Goal: Task Accomplishment & Management: Manage account settings

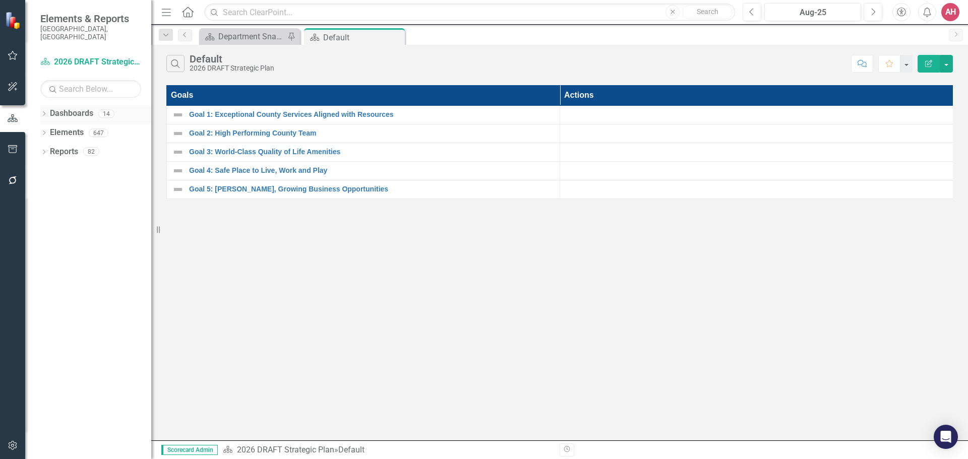
click at [48, 105] on div "Dropdown Dashboards 14" at bounding box center [95, 114] width 111 height 19
click at [73, 108] on link "Dashboards" at bounding box center [71, 114] width 43 height 12
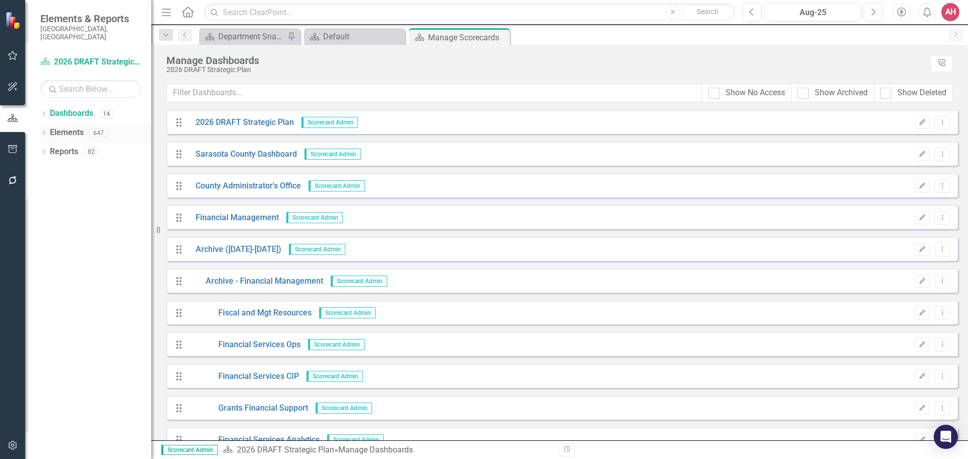
click at [45, 131] on icon at bounding box center [44, 133] width 3 height 5
click at [84, 185] on link "Challenge Challenges" at bounding box center [82, 191] width 54 height 12
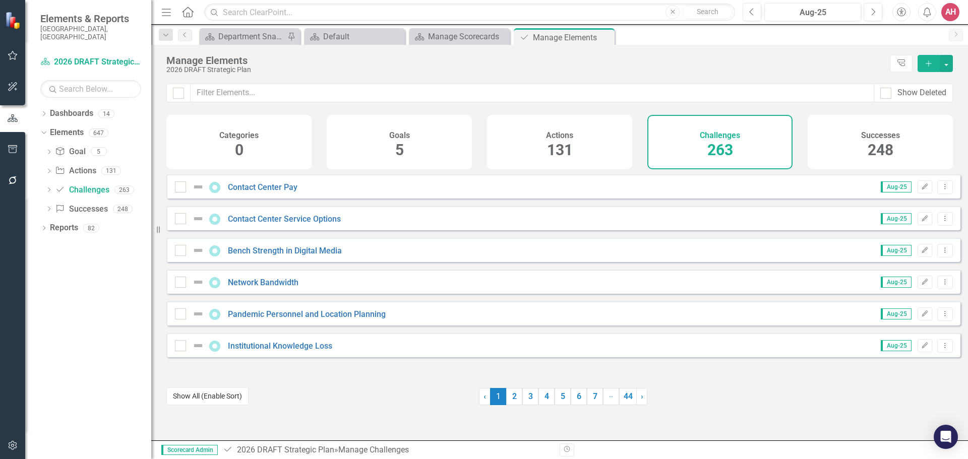
click at [178, 399] on button "Show All (Enable Sort)" at bounding box center [207, 397] width 82 height 18
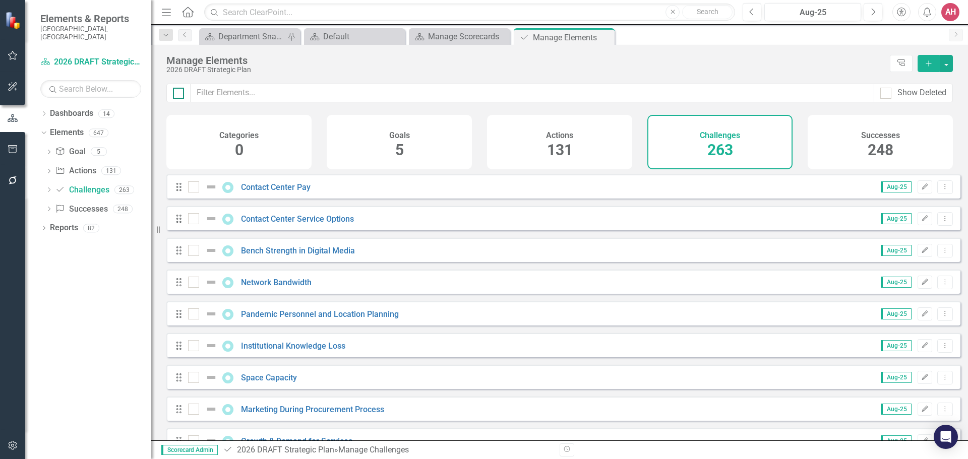
click at [176, 93] on input "checkbox" at bounding box center [176, 91] width 7 height 7
checkbox input "true"
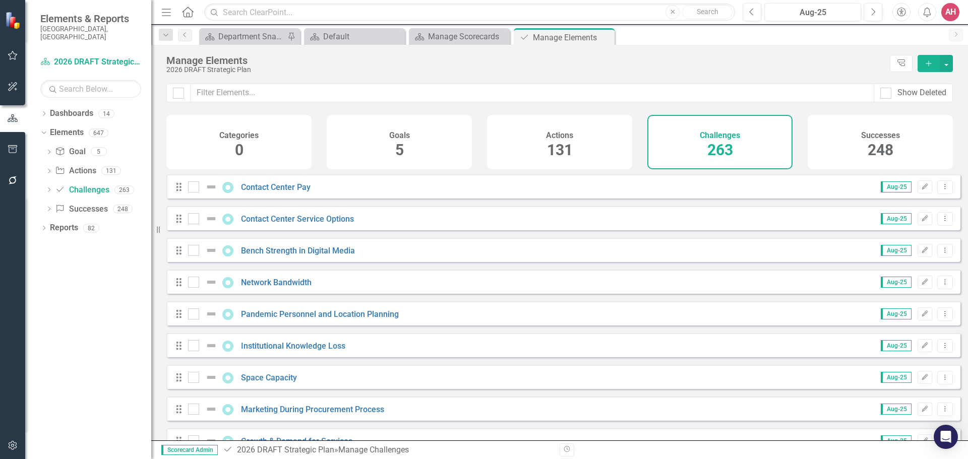
checkbox input "true"
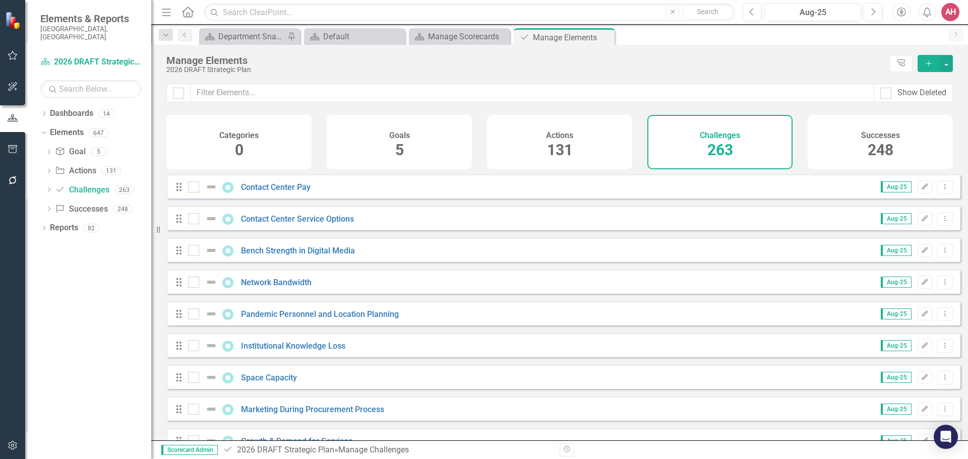
checkbox input "true"
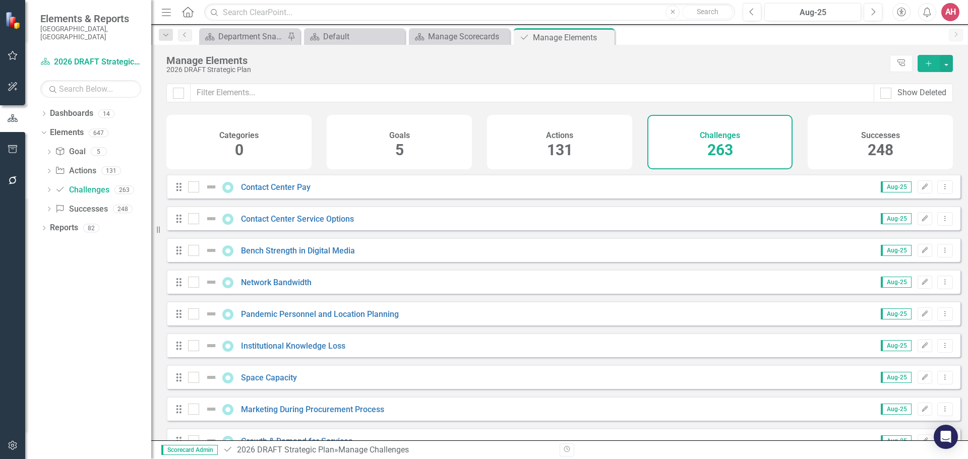
checkbox input "true"
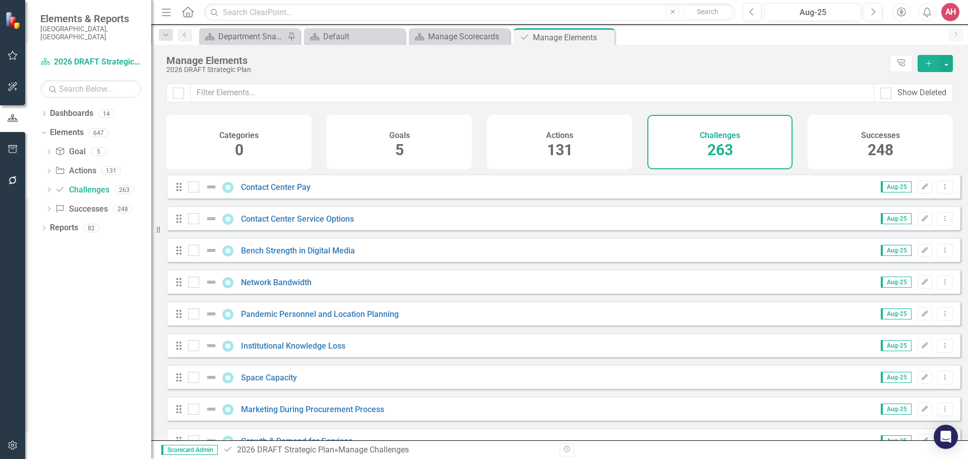
checkbox input "true"
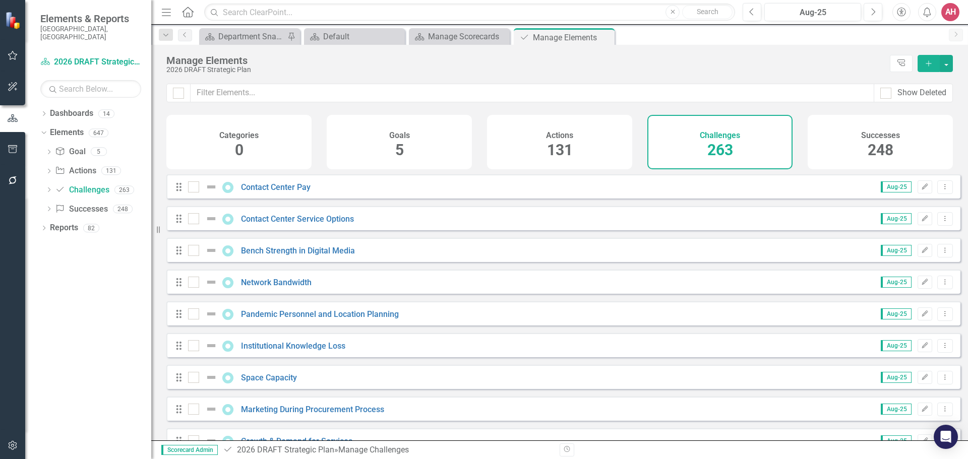
checkbox input "true"
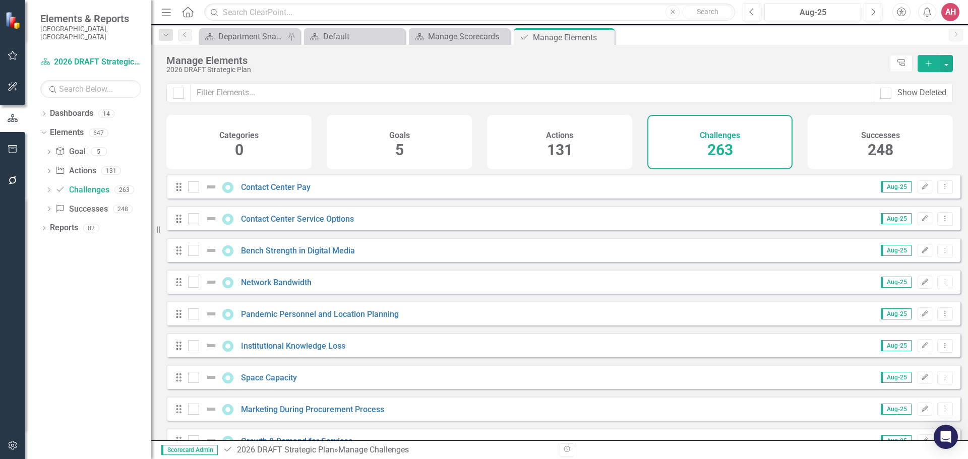
checkbox input "true"
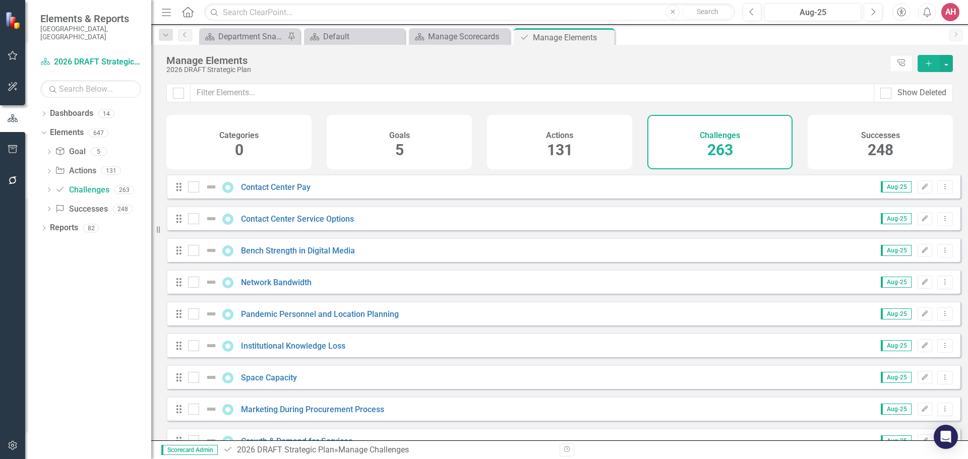
checkbox input "true"
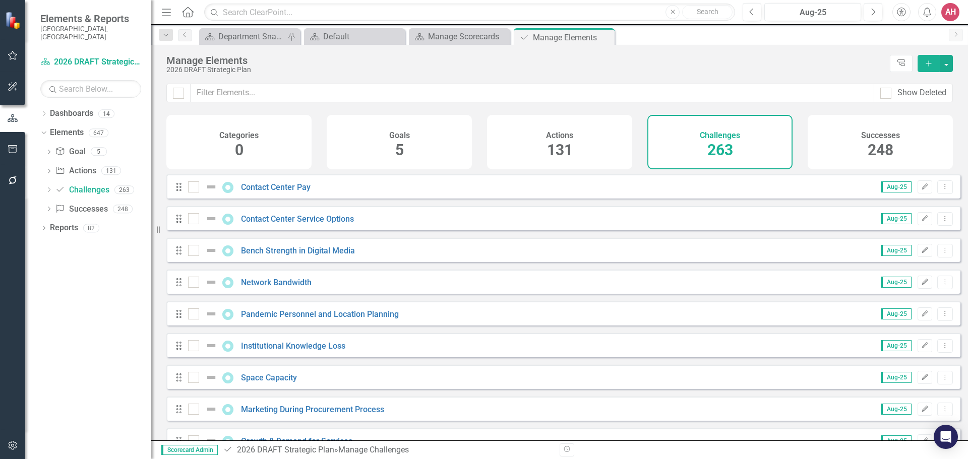
checkbox input "true"
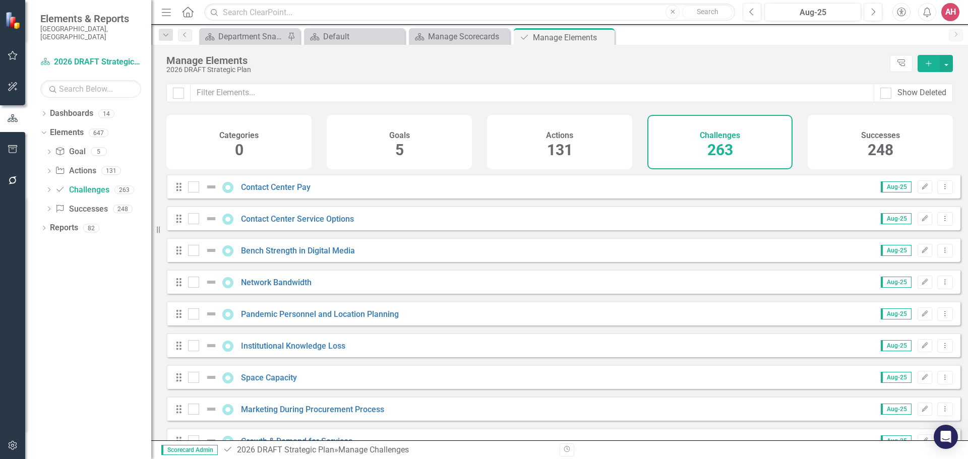
checkbox input "true"
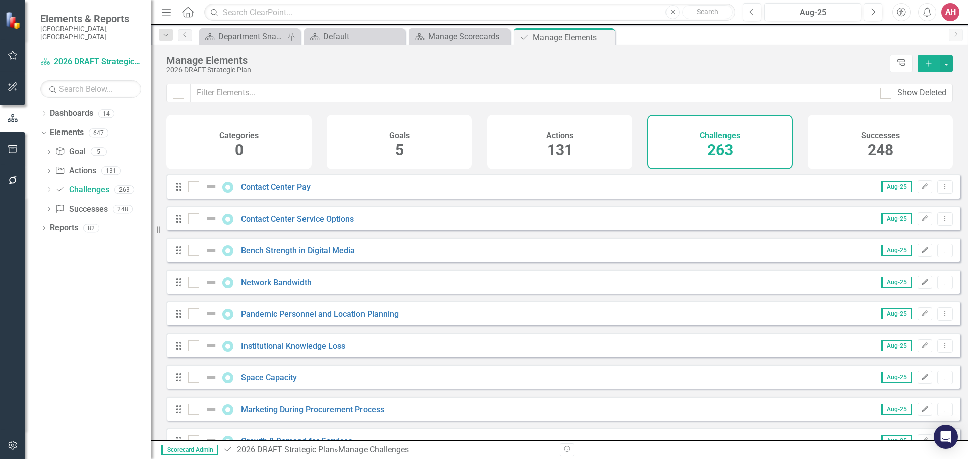
checkbox input "true"
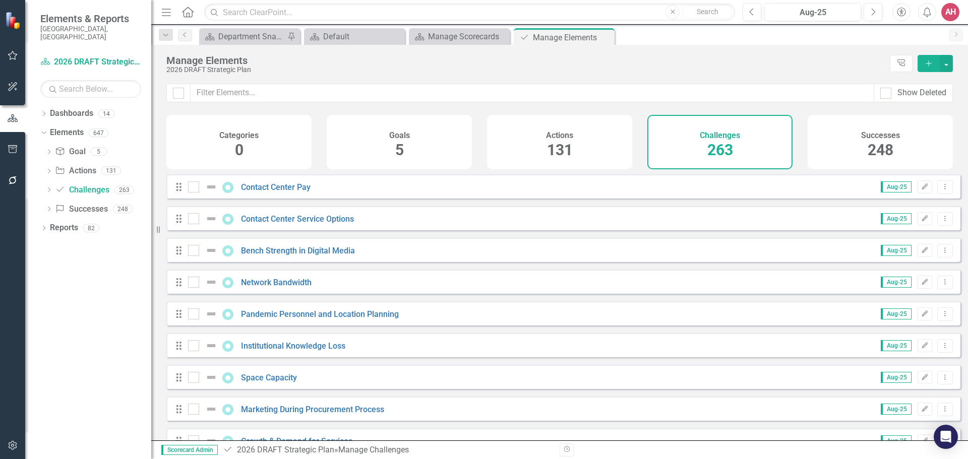
checkbox input "true"
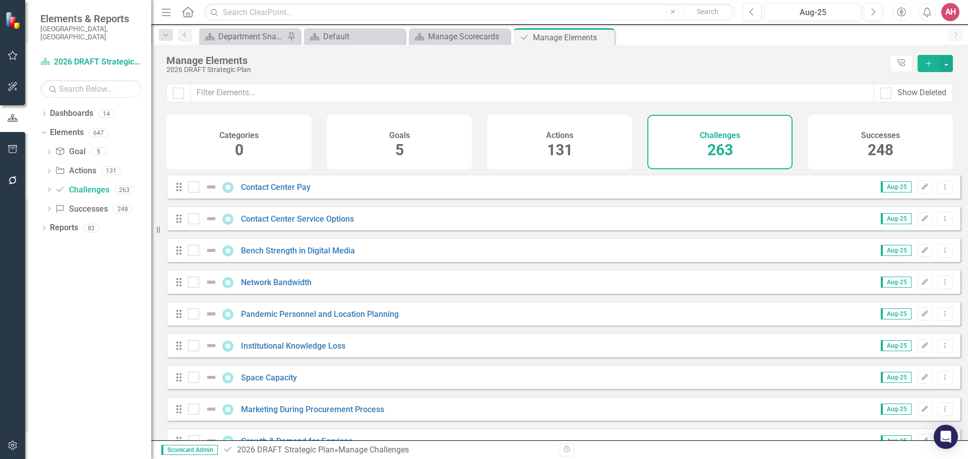
checkbox input "true"
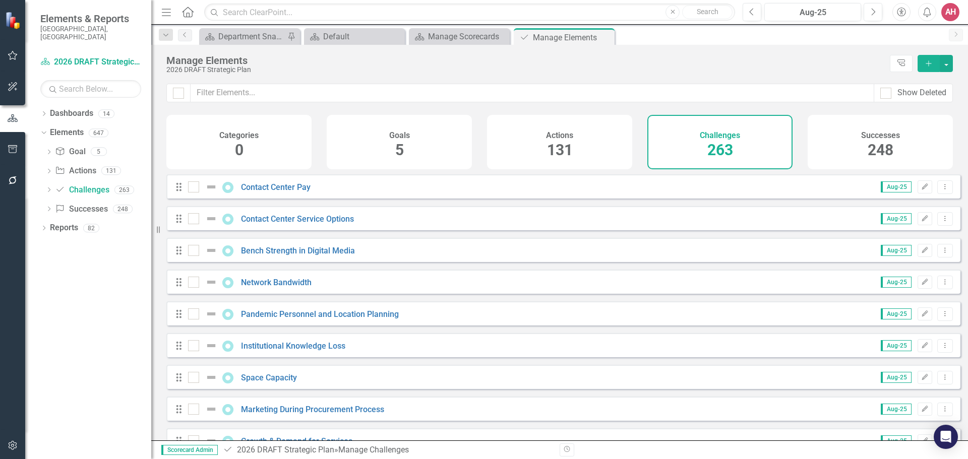
checkbox input "true"
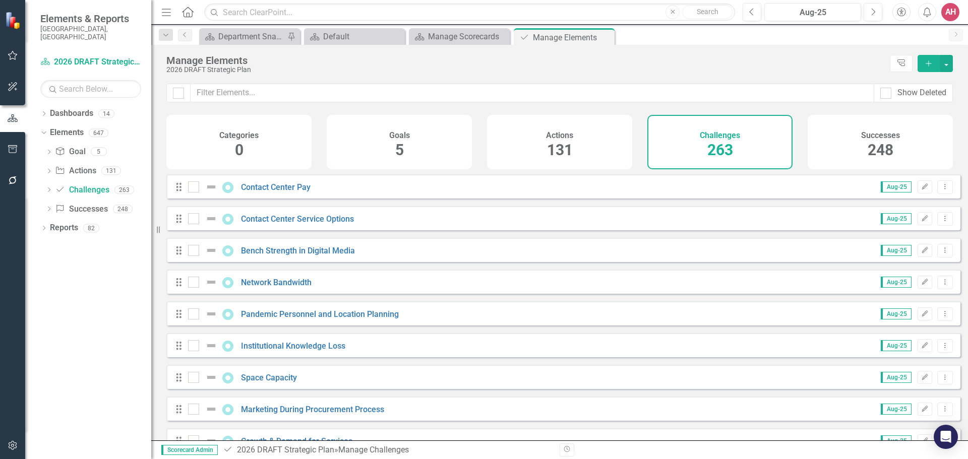
checkbox input "true"
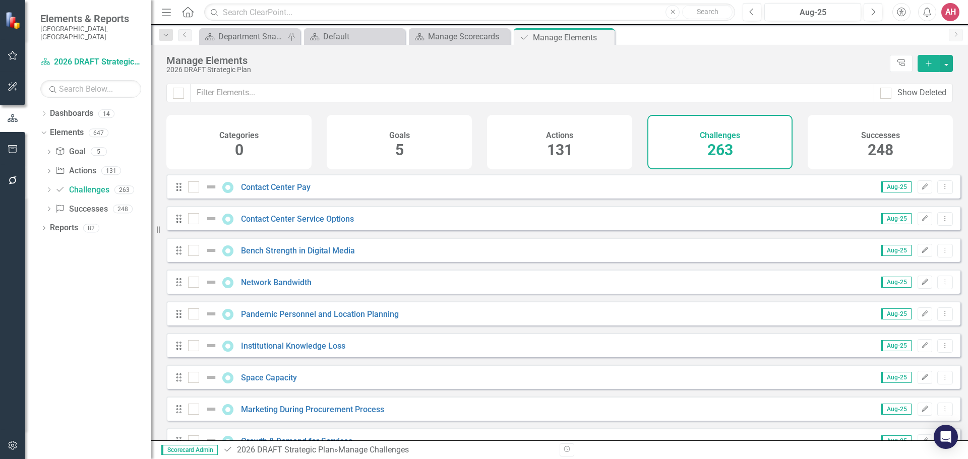
checkbox input "true"
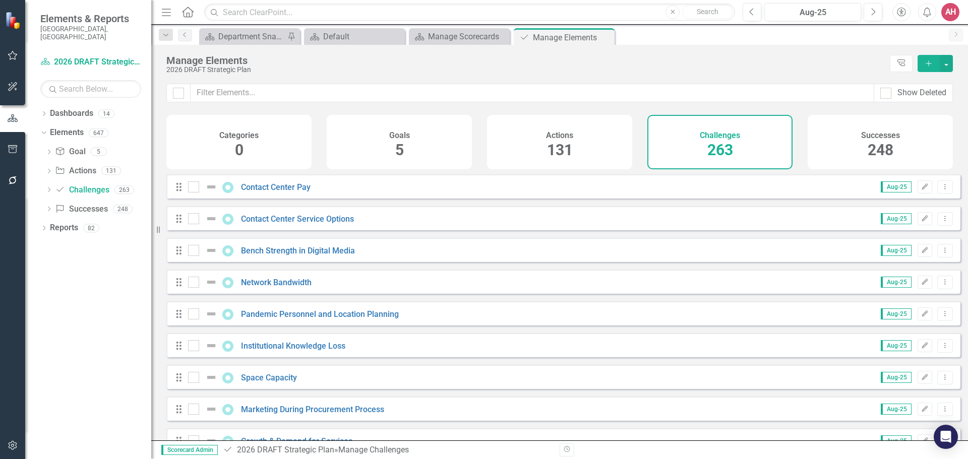
checkbox input "true"
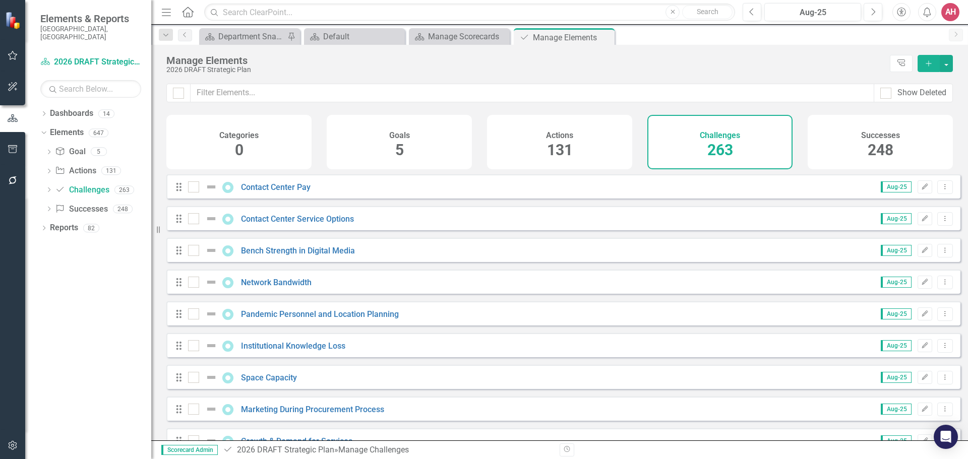
checkbox input "true"
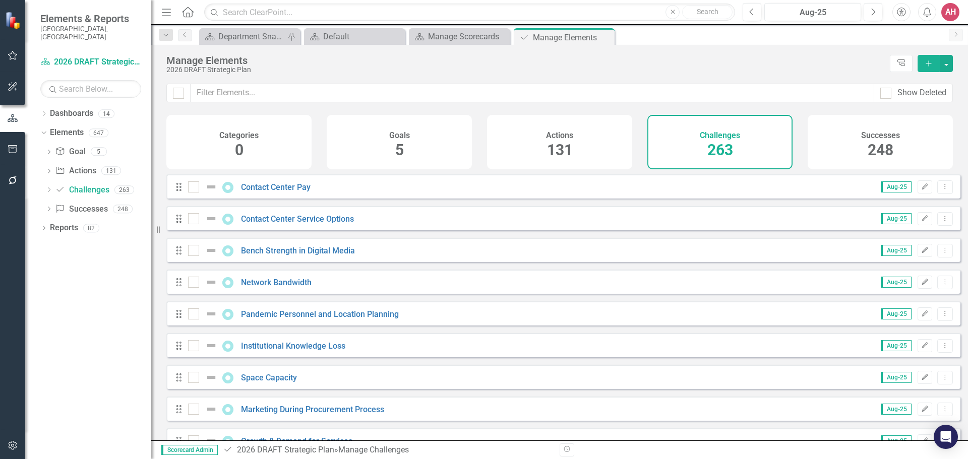
checkbox input "true"
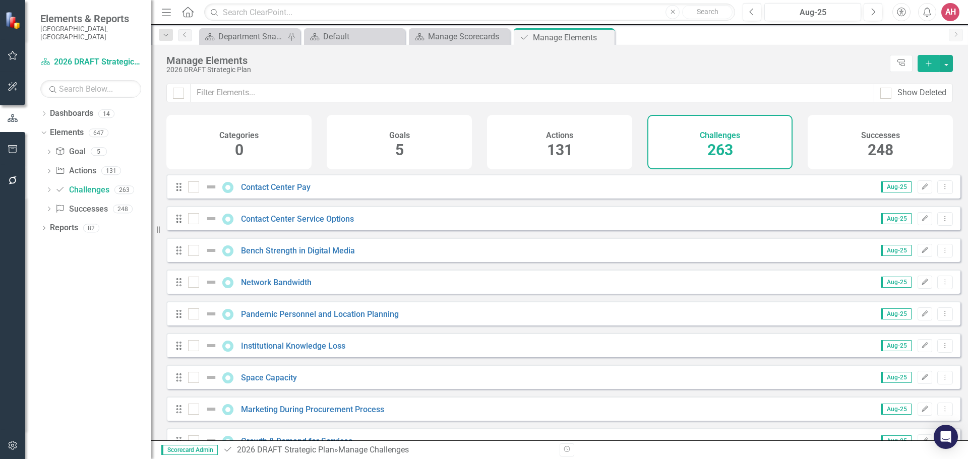
checkbox input "true"
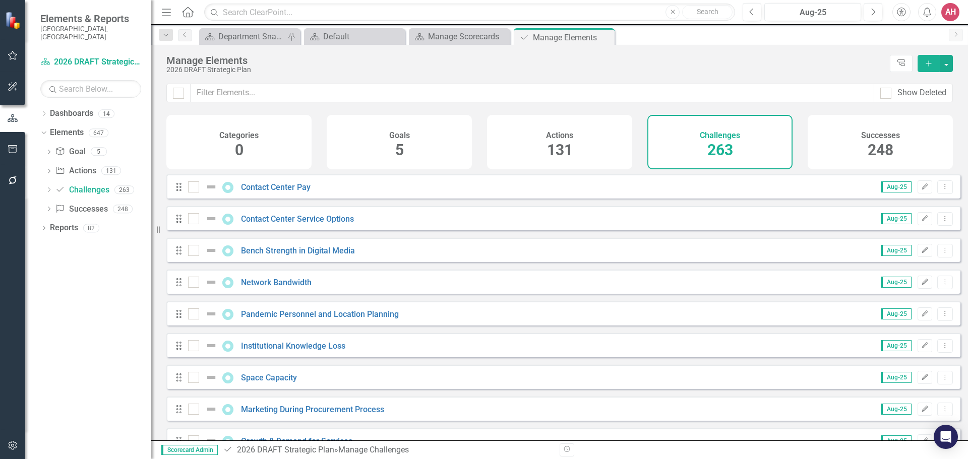
checkbox input "true"
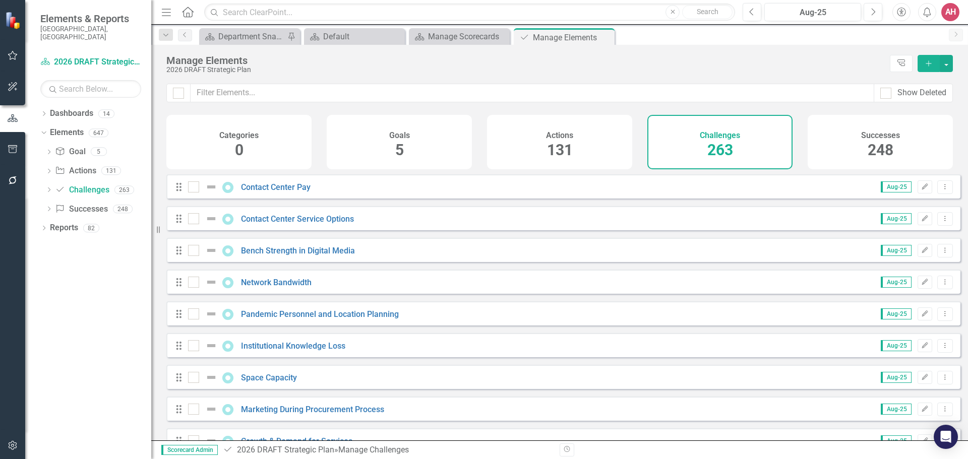
checkbox input "true"
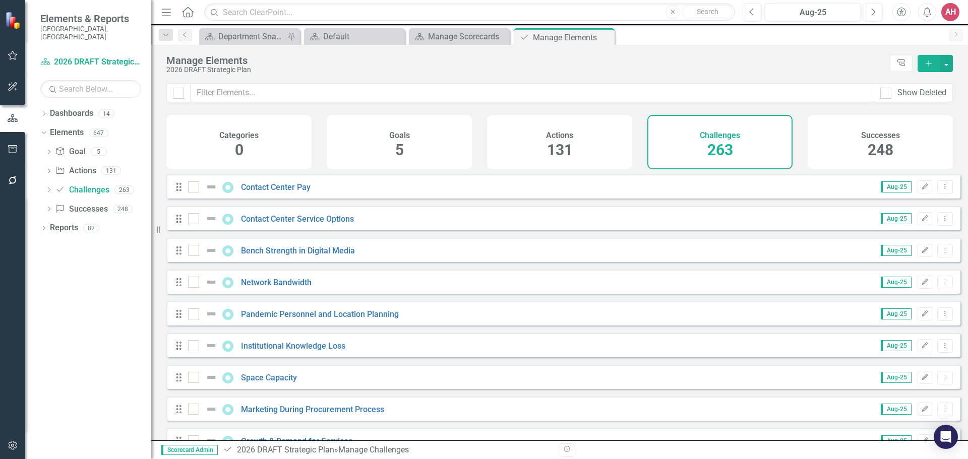
checkbox input "true"
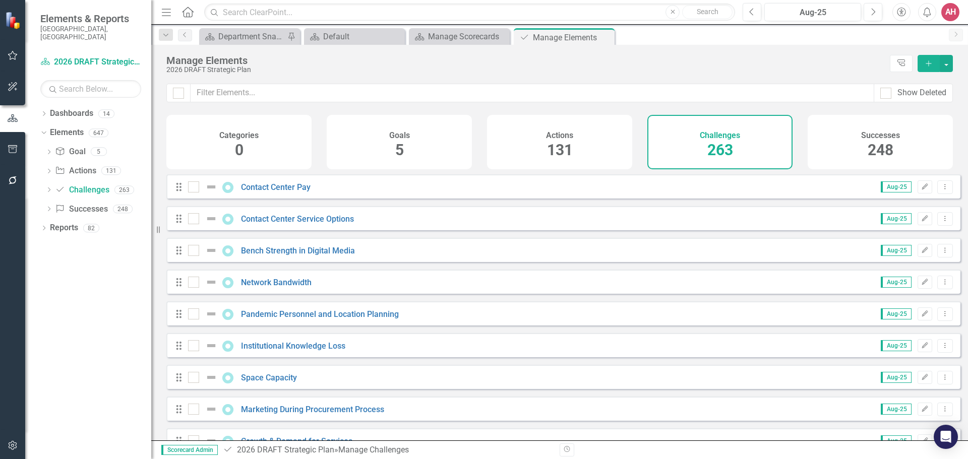
checkbox input "true"
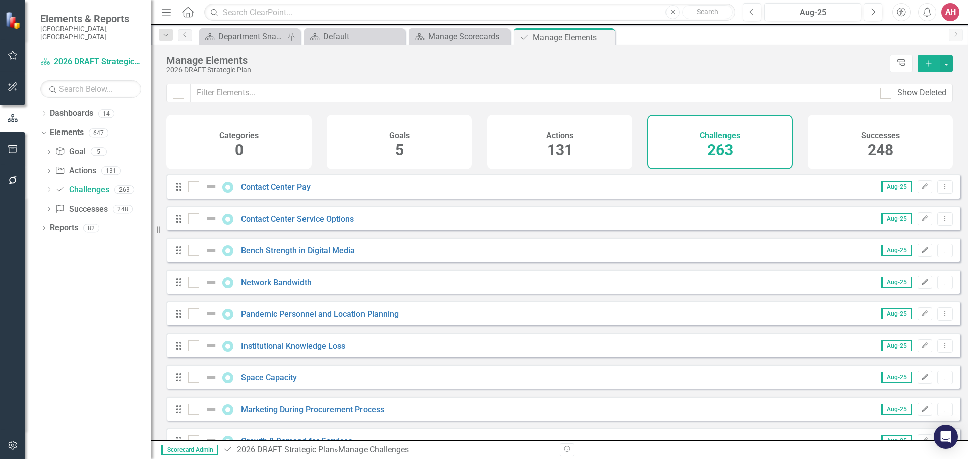
checkbox input "true"
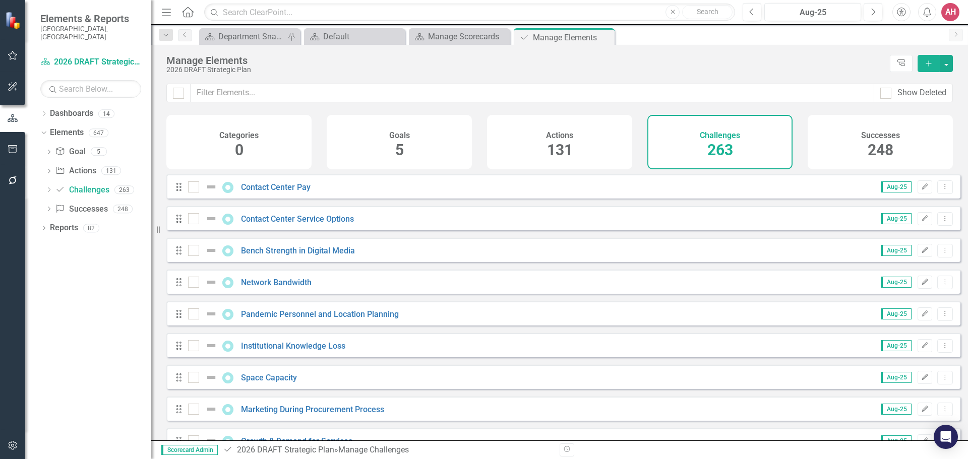
checkbox input "true"
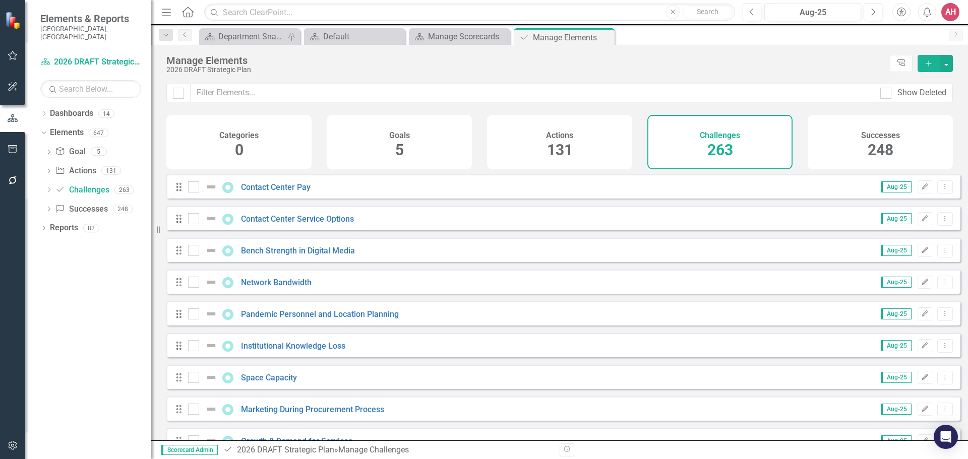
checkbox input "true"
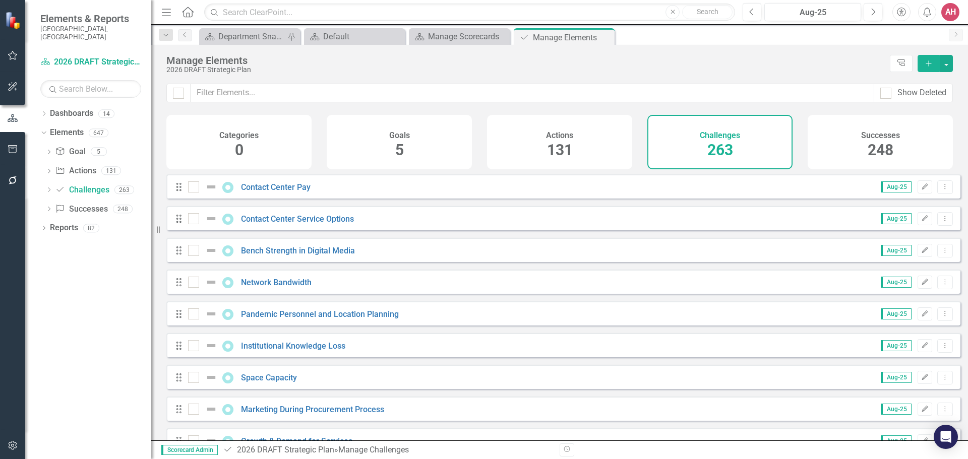
checkbox input "true"
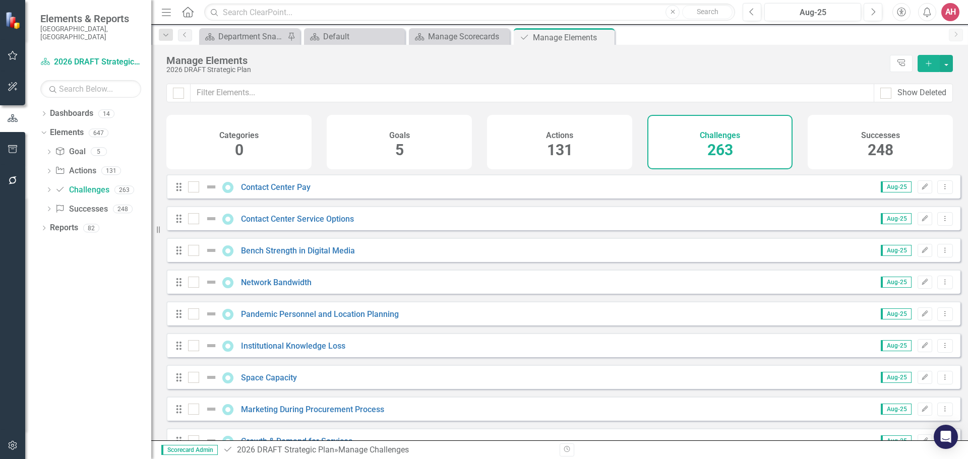
checkbox input "true"
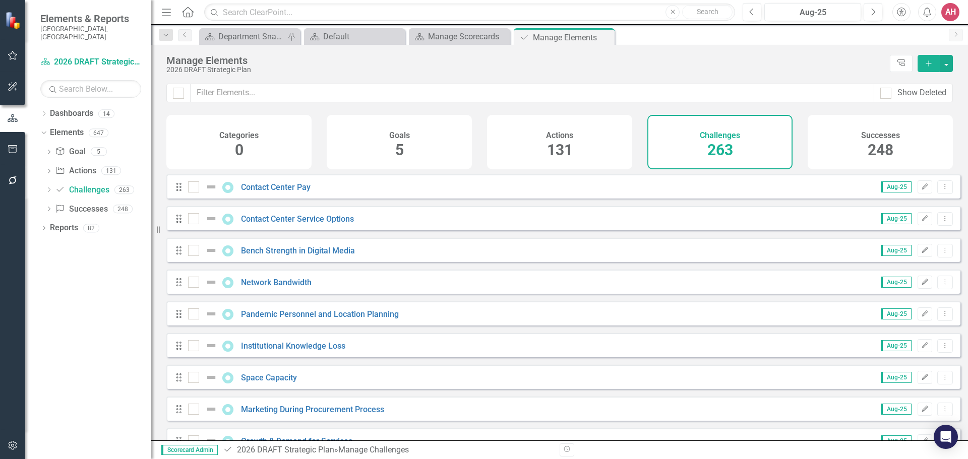
checkbox input "true"
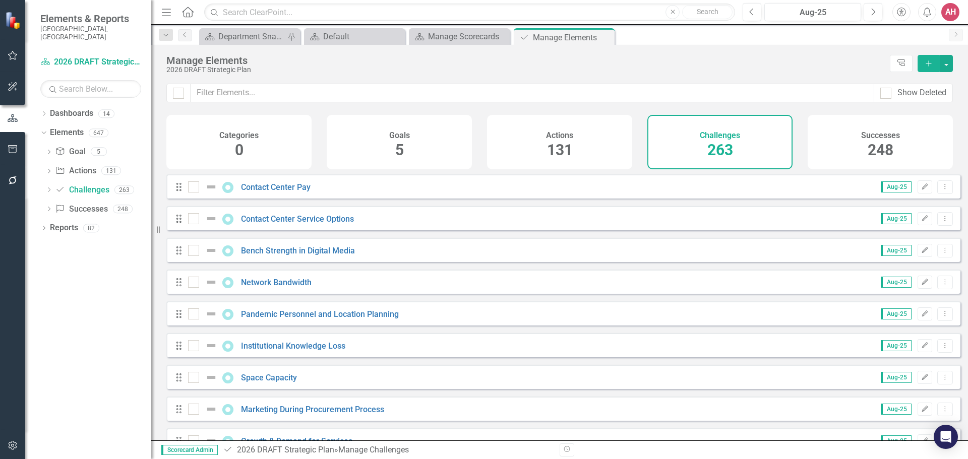
checkbox input "true"
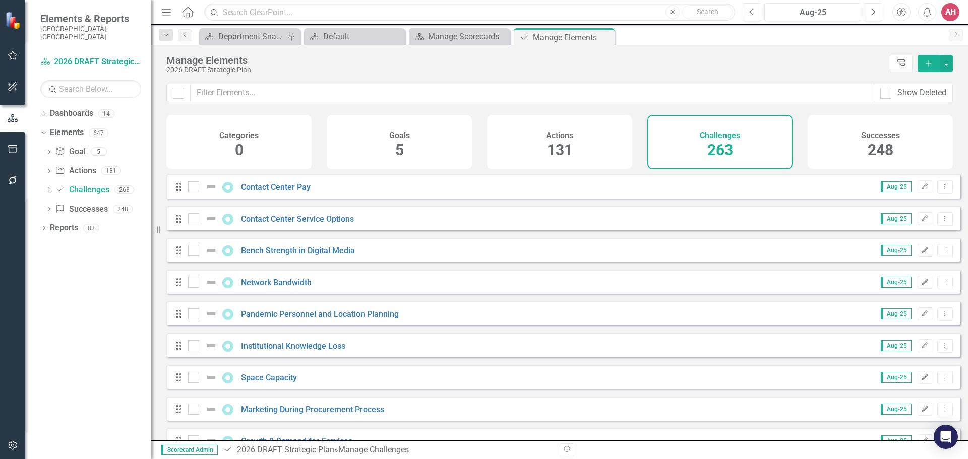
checkbox input "true"
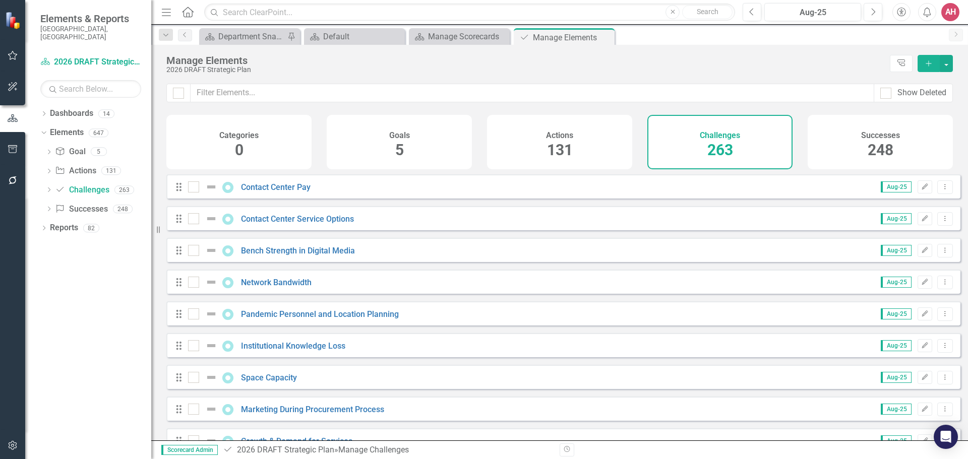
checkbox input "true"
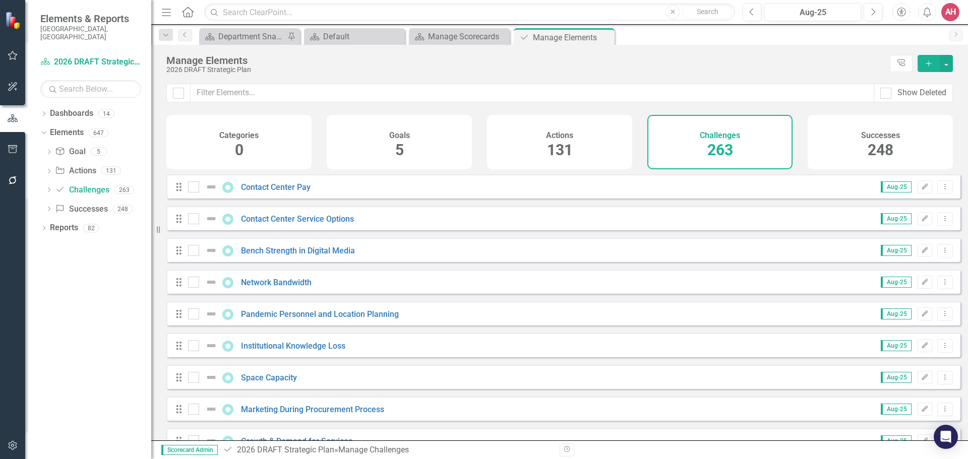
checkbox input "true"
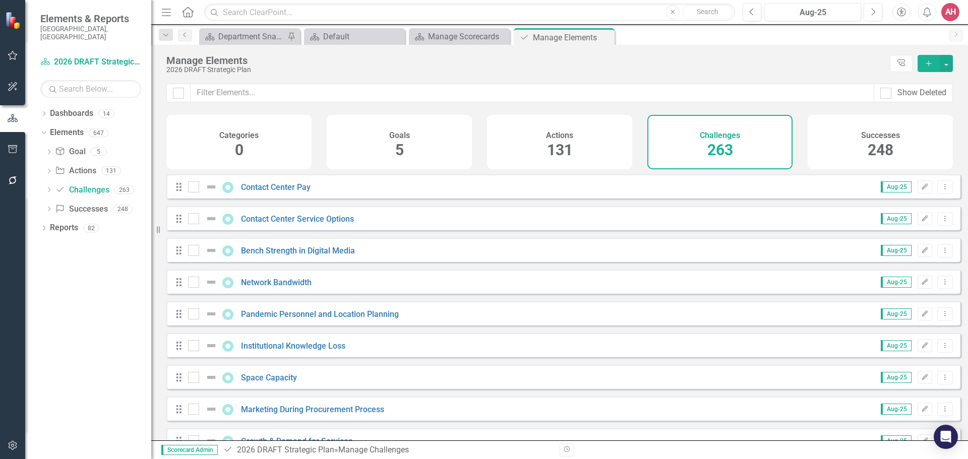
checkbox input "true"
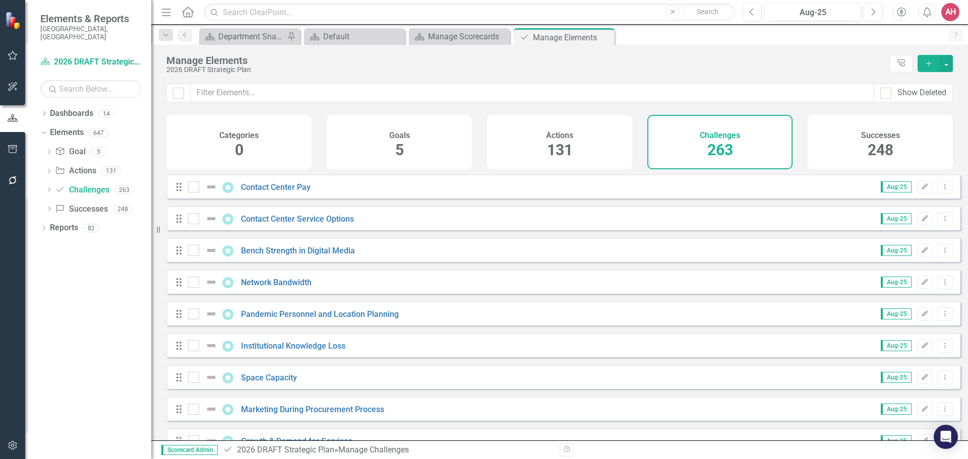
checkbox input "true"
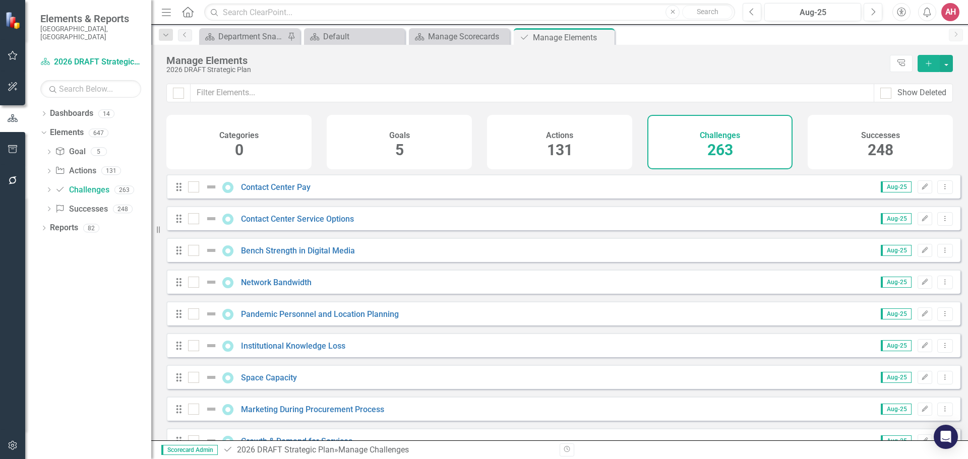
checkbox input "true"
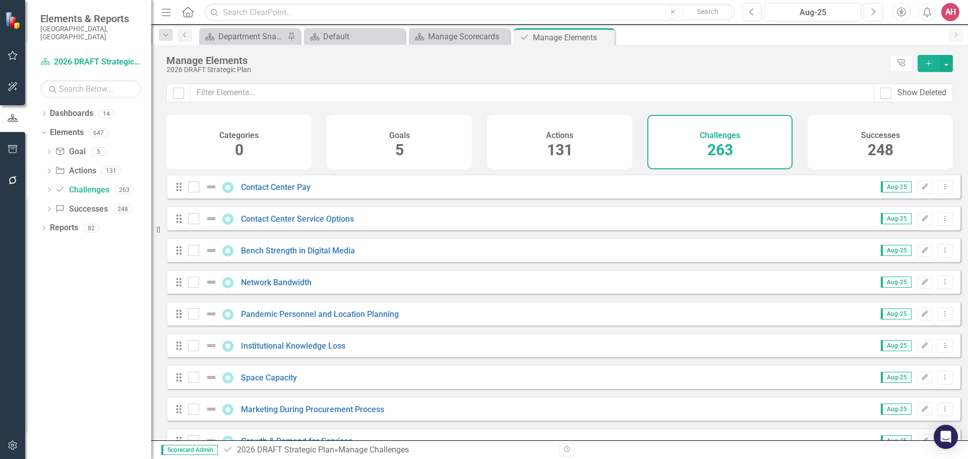
checkbox input "true"
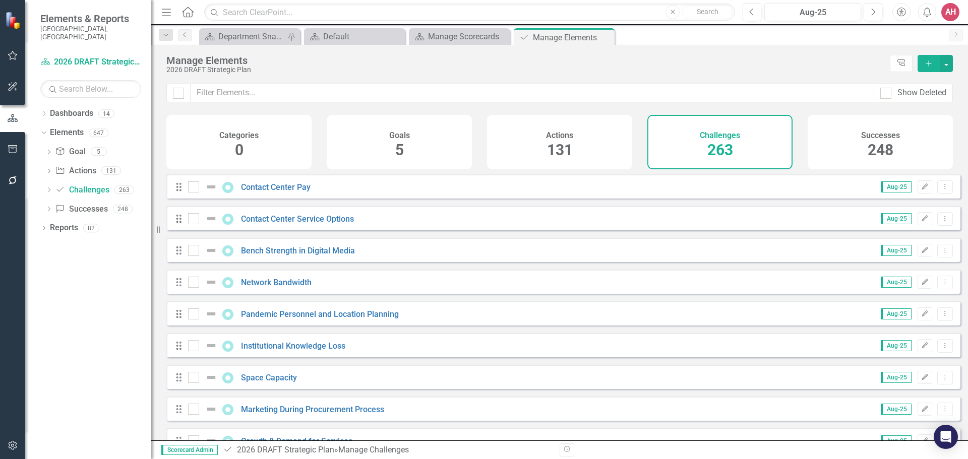
checkbox input "true"
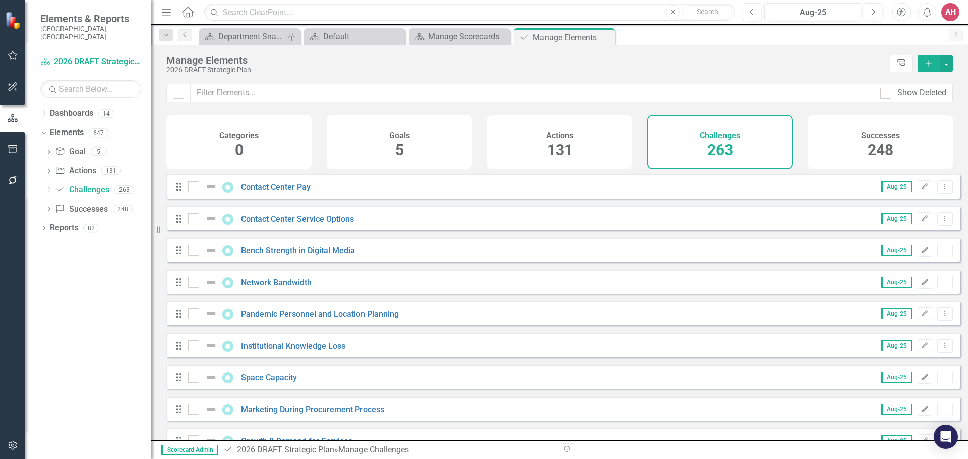
checkbox input "true"
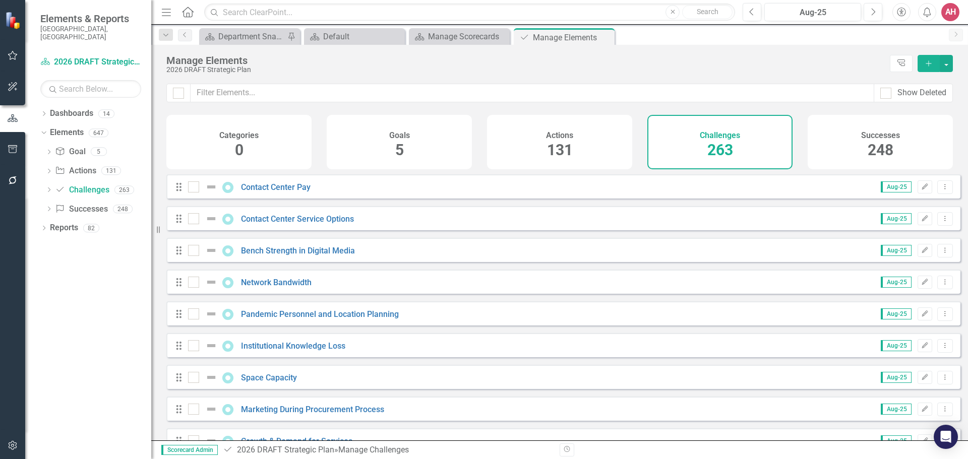
checkbox input "true"
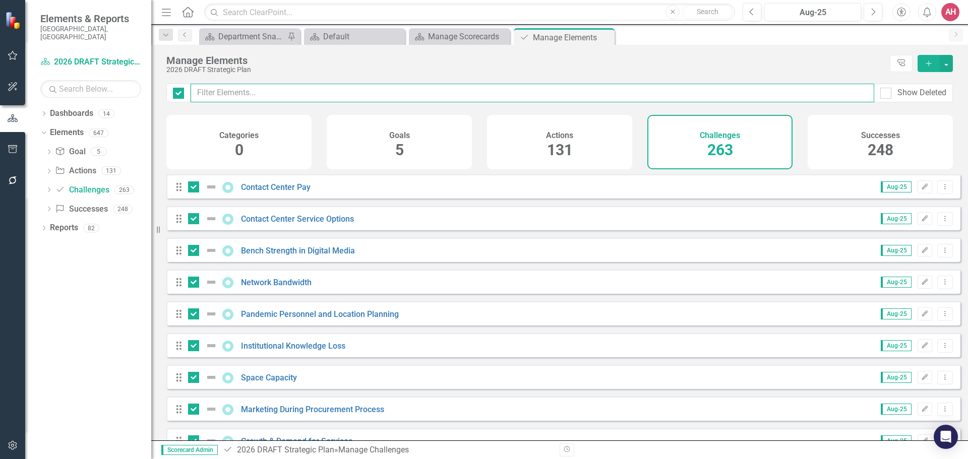
click at [231, 93] on input "text" at bounding box center [533, 93] width 684 height 19
click at [234, 93] on input "text" at bounding box center [533, 93] width 684 height 19
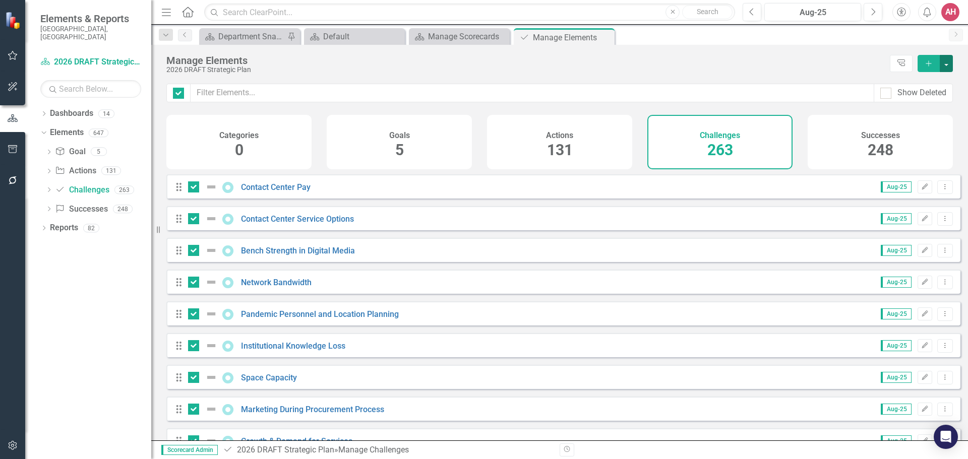
click at [946, 62] on button "button" at bounding box center [946, 63] width 13 height 17
click at [910, 81] on link "Challenge Add Challenge" at bounding box center [913, 82] width 80 height 19
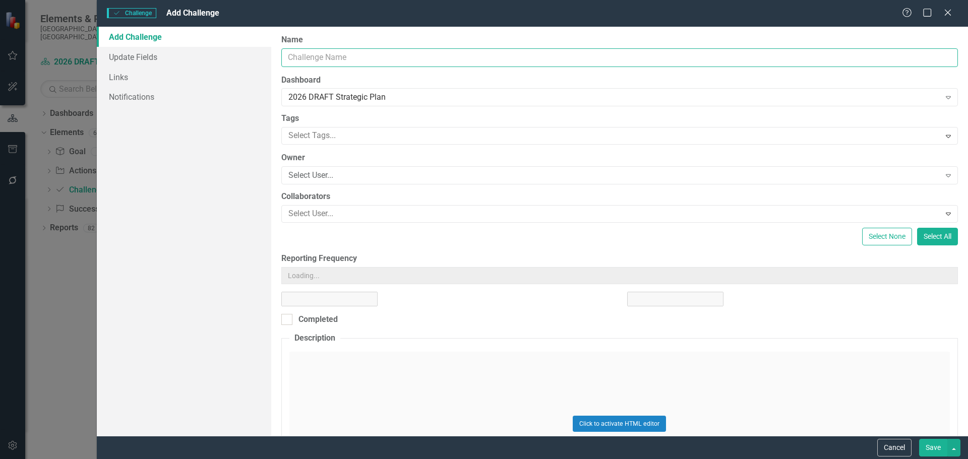
click at [350, 57] on input "Name" at bounding box center [619, 57] width 677 height 19
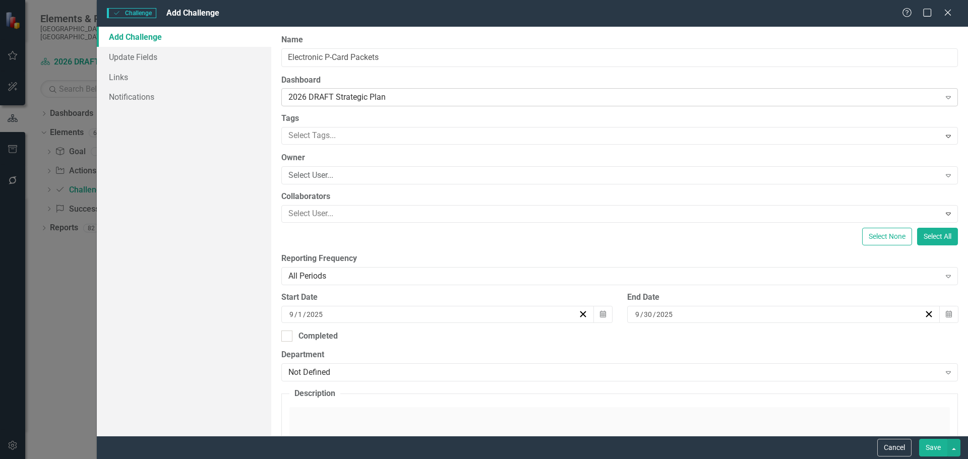
click at [398, 96] on div "2026 DRAFT Strategic Plan" at bounding box center [614, 98] width 652 height 12
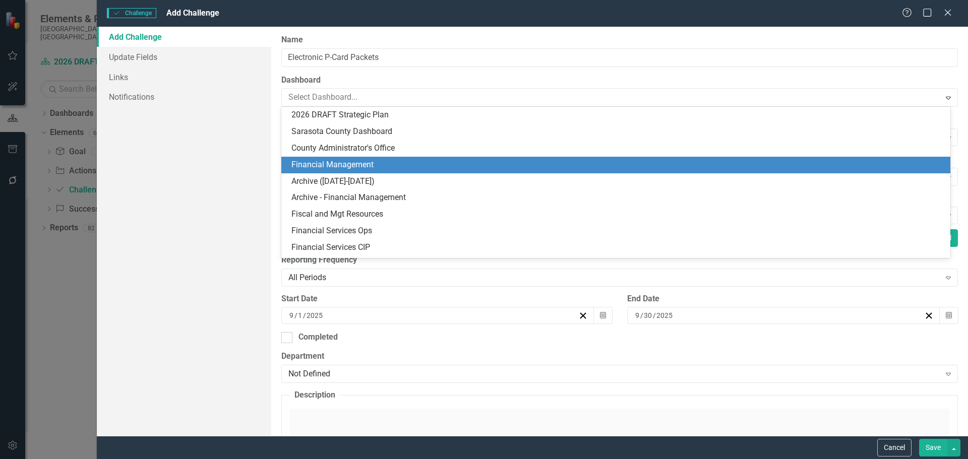
click at [367, 159] on div "Financial Management" at bounding box center [617, 165] width 653 height 12
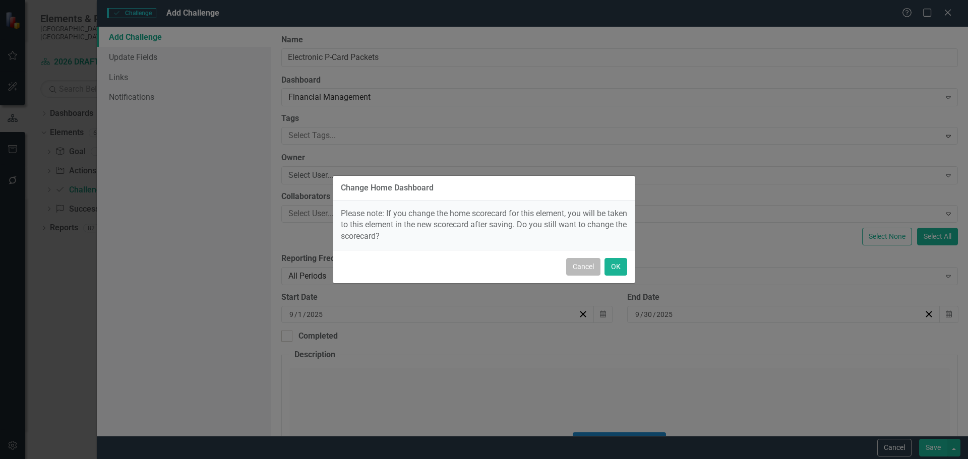
click at [588, 272] on button "Cancel" at bounding box center [583, 267] width 34 height 18
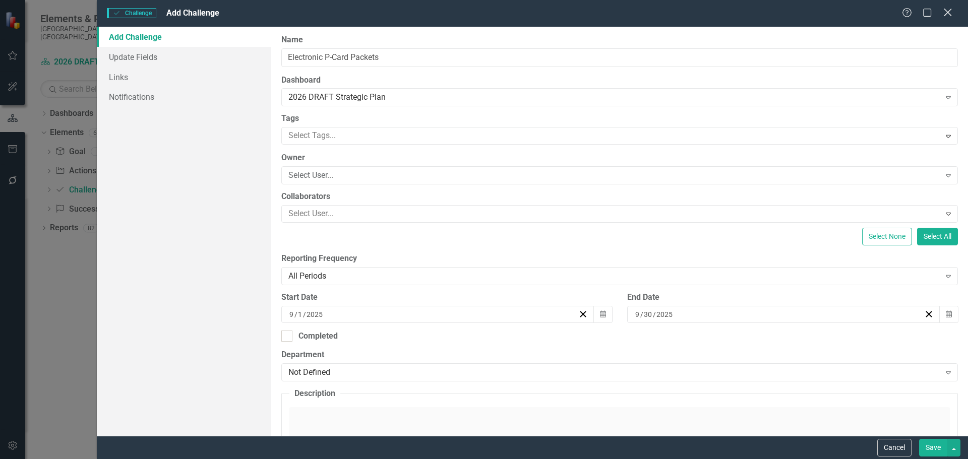
click at [944, 11] on icon "Close" at bounding box center [947, 13] width 13 height 10
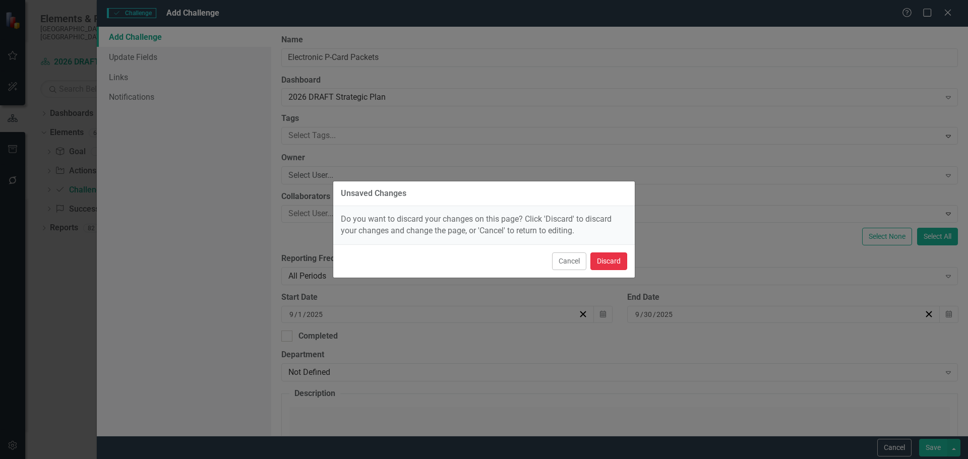
click at [609, 260] on button "Discard" at bounding box center [608, 262] width 37 height 18
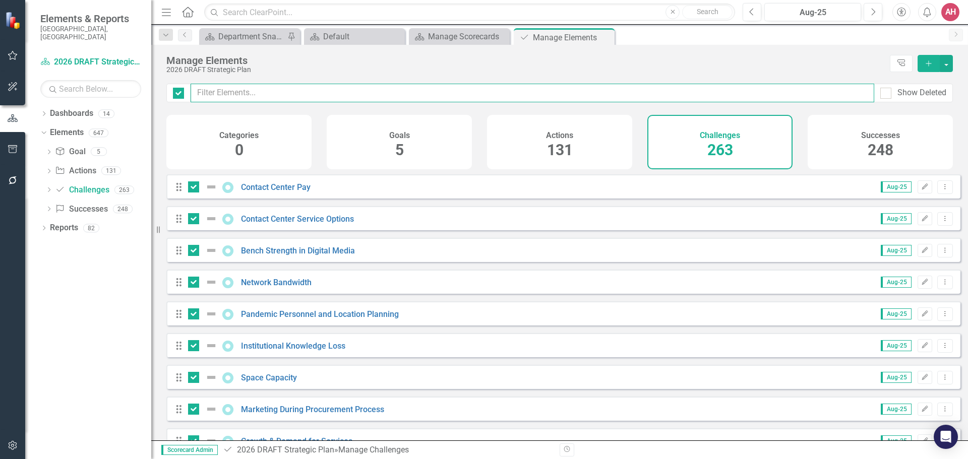
click at [228, 91] on input "text" at bounding box center [533, 93] width 684 height 19
click at [253, 92] on input "text" at bounding box center [533, 93] width 684 height 19
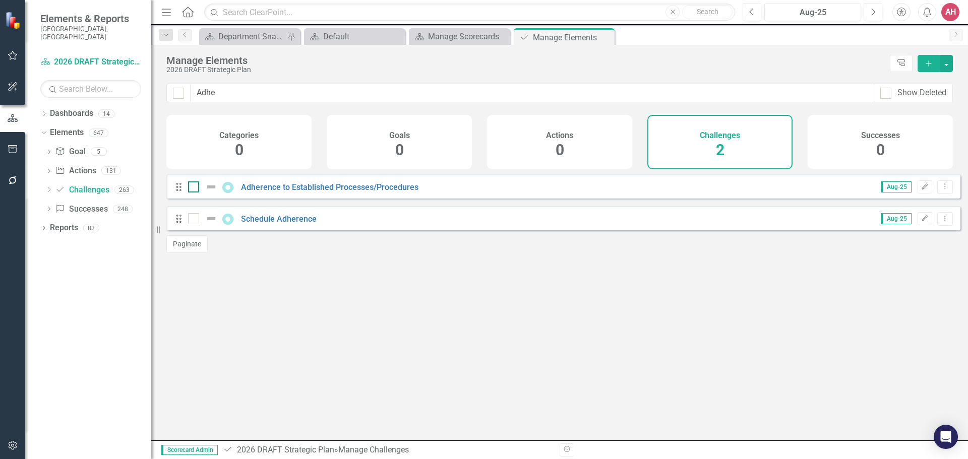
click at [190, 188] on input "checkbox" at bounding box center [191, 185] width 7 height 7
click at [922, 190] on icon "button" at bounding box center [925, 187] width 6 height 6
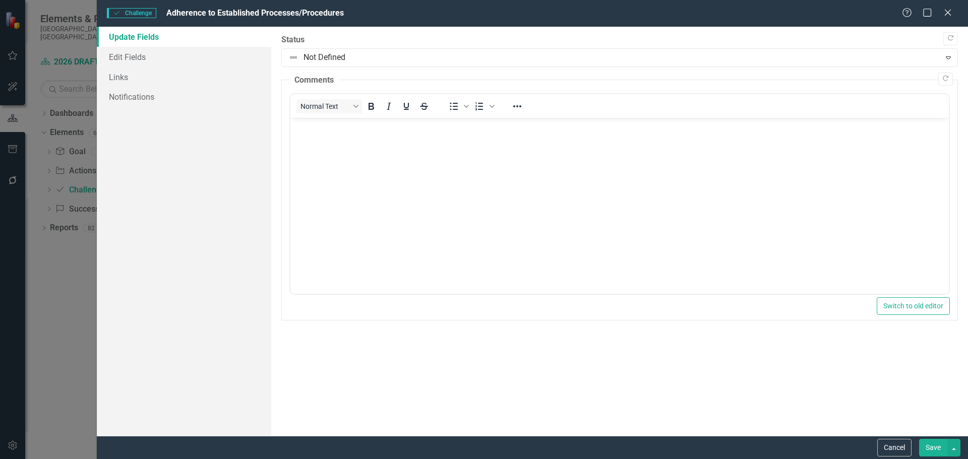
click at [327, 155] on body "Rich Text Area. Press ALT-0 for help." at bounding box center [619, 193] width 659 height 151
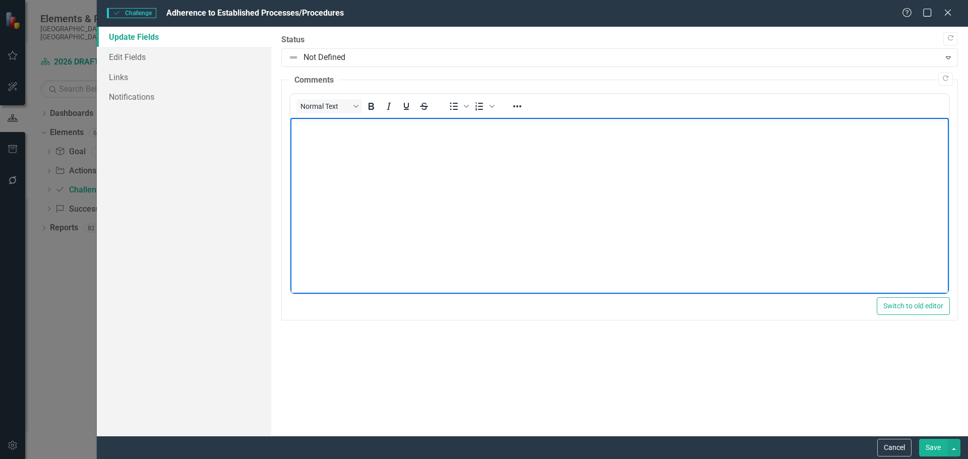
click at [391, 136] on body "Rich Text Area. Press ALT-0 for help." at bounding box center [619, 193] width 659 height 151
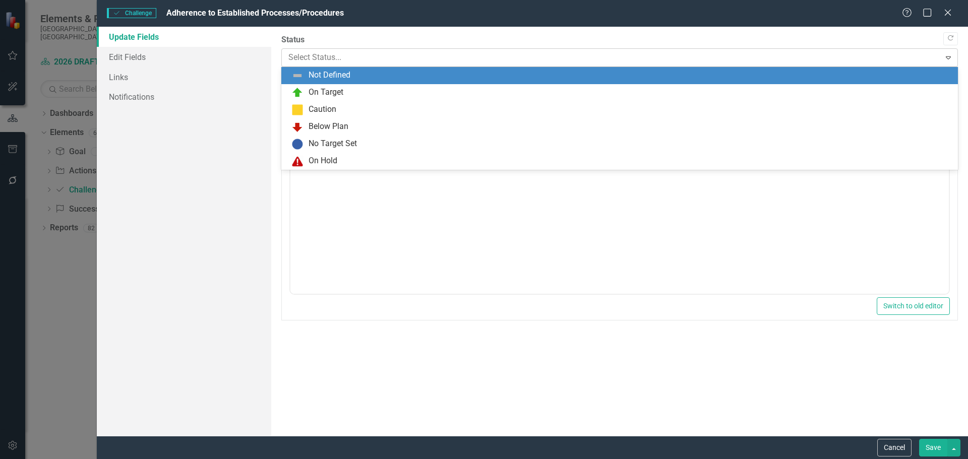
click at [296, 56] on div at bounding box center [611, 58] width 646 height 14
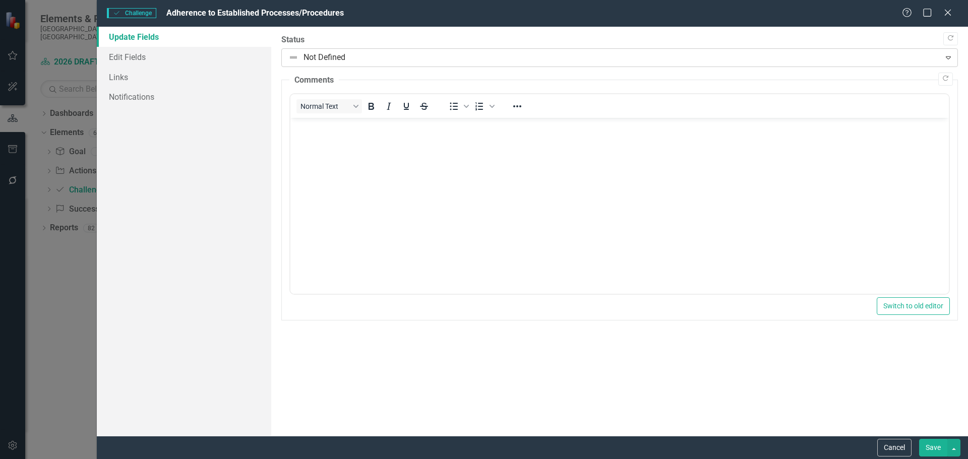
click at [294, 55] on div at bounding box center [611, 58] width 646 height 14
click at [133, 55] on link "Edit Fields" at bounding box center [184, 57] width 174 height 20
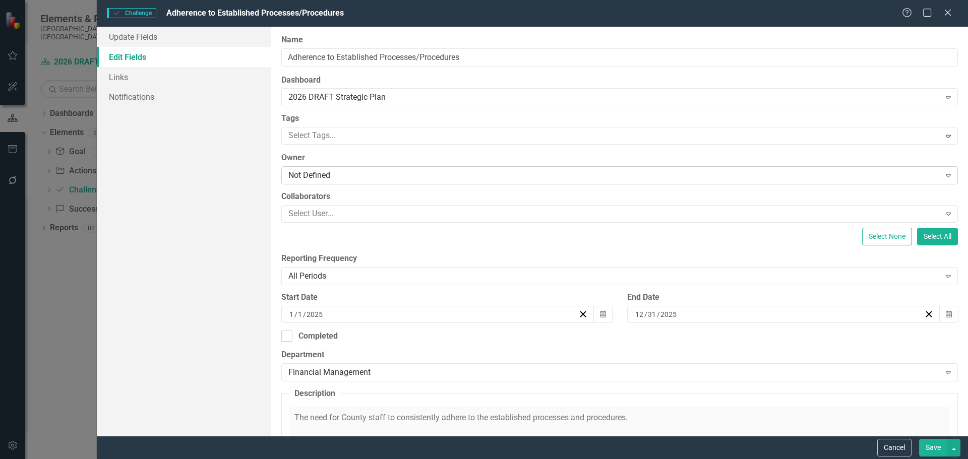
click at [943, 175] on icon "Expand" at bounding box center [948, 175] width 10 height 8
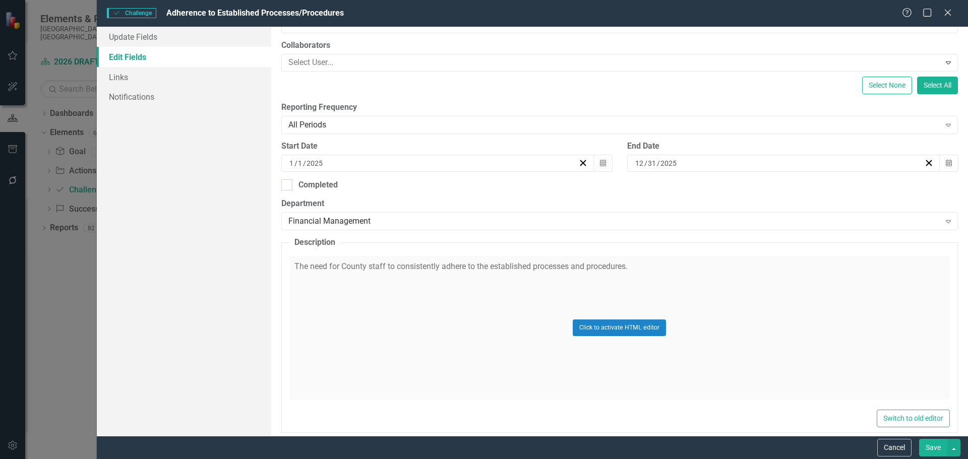
scroll to position [163, 0]
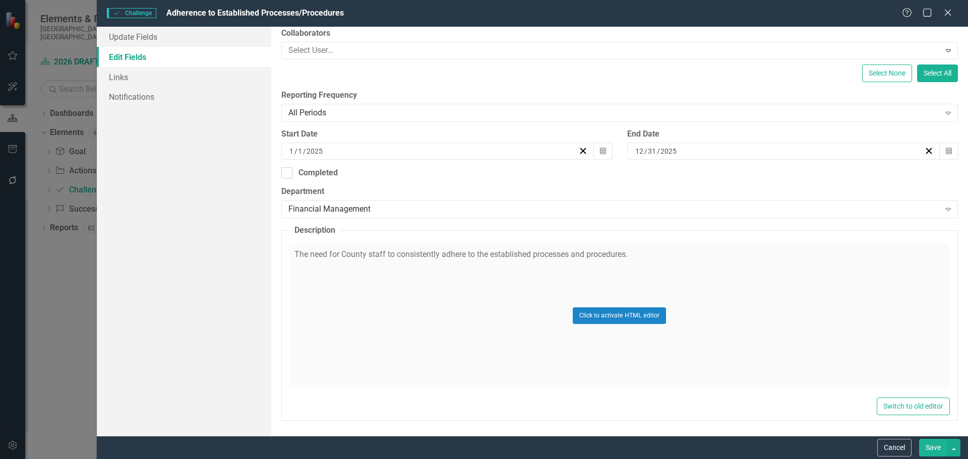
click at [933, 446] on button "Save" at bounding box center [933, 448] width 28 height 18
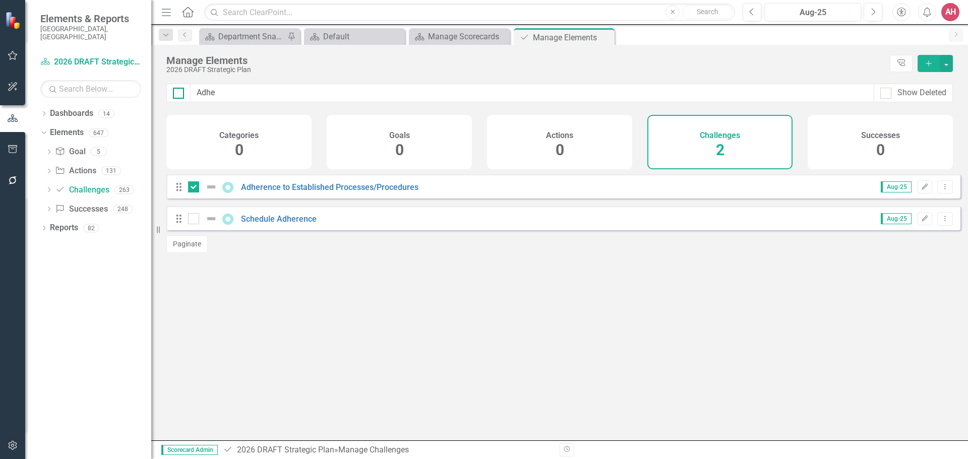
click at [177, 94] on input "checkbox" at bounding box center [176, 91] width 7 height 7
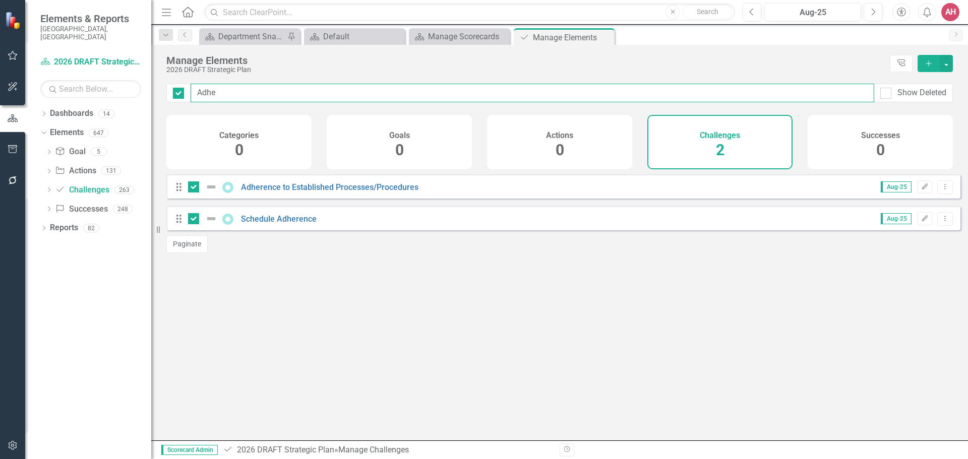
drag, startPoint x: 211, startPoint y: 92, endPoint x: 190, endPoint y: 93, distance: 21.2
click at [190, 93] on div "Adhe Show Deleted" at bounding box center [559, 93] width 787 height 19
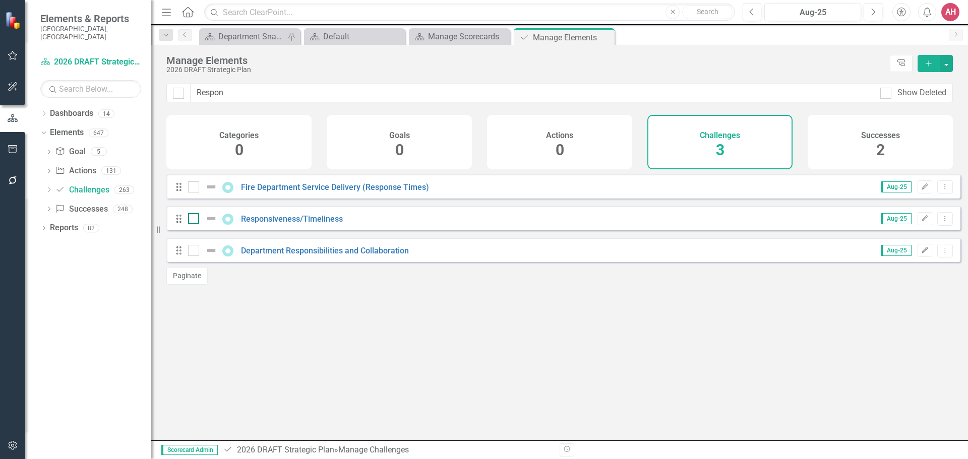
click at [192, 220] on input "checkbox" at bounding box center [191, 216] width 7 height 7
click at [921, 222] on icon "Edit" at bounding box center [925, 219] width 8 height 6
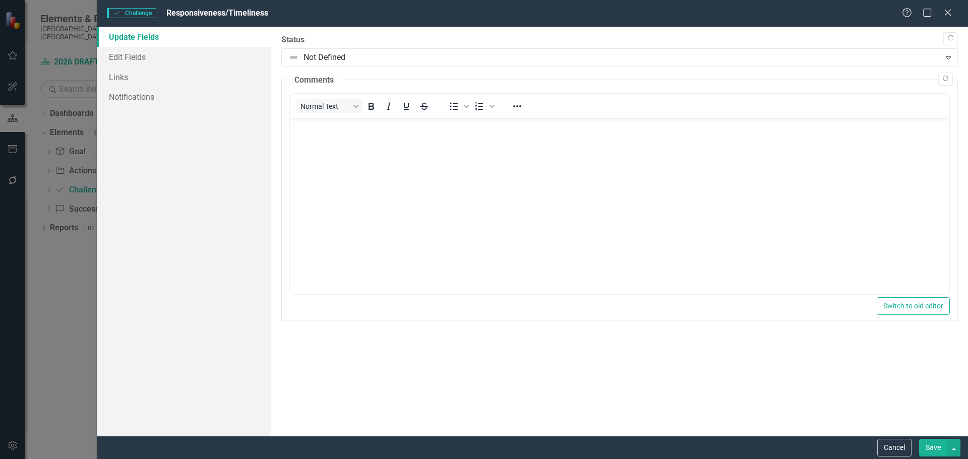
scroll to position [0, 0]
click at [135, 57] on link "Edit Fields" at bounding box center [184, 57] width 174 height 20
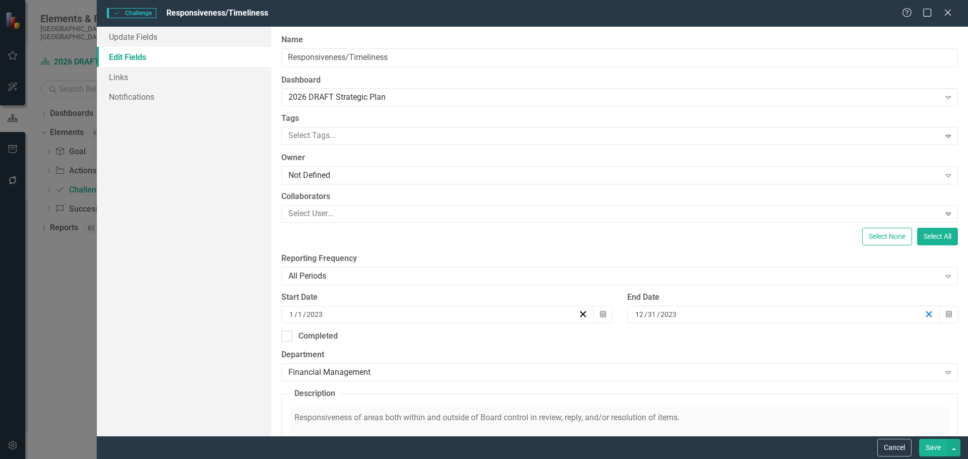
click at [926, 314] on line "button" at bounding box center [929, 315] width 6 height 6
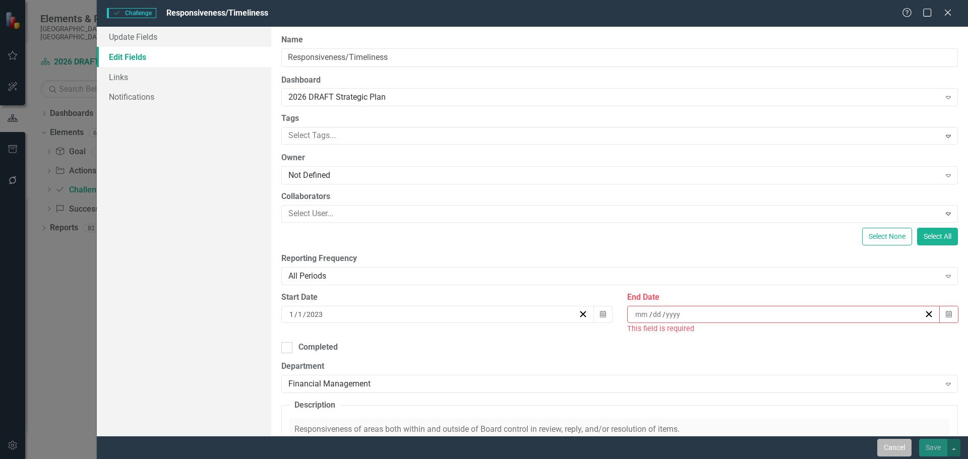
click at [895, 445] on button "Cancel" at bounding box center [894, 448] width 34 height 18
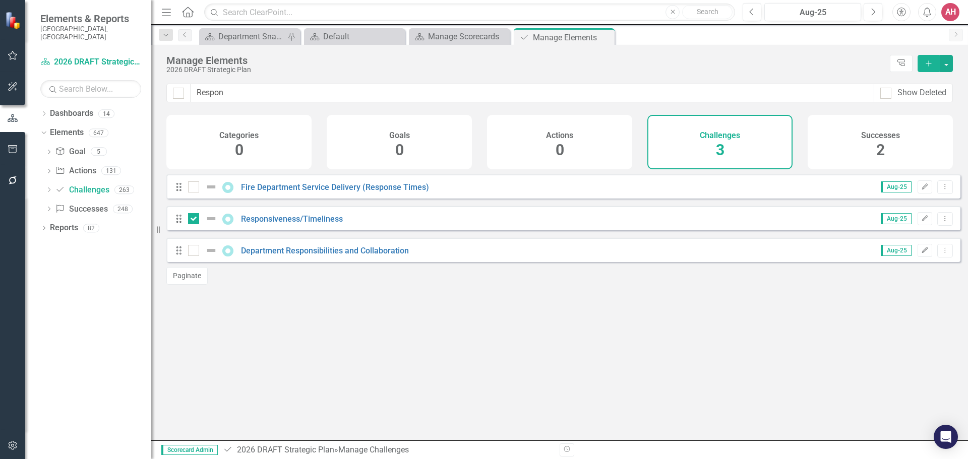
click at [948, 15] on div "AH" at bounding box center [950, 12] width 18 height 18
click at [195, 224] on div at bounding box center [193, 218] width 11 height 11
click at [195, 220] on input "checkbox" at bounding box center [191, 216] width 7 height 7
click at [321, 344] on div "Looks like you don't have any Challenges set up yet. Why don't you add an Chall…" at bounding box center [563, 294] width 794 height 241
click at [949, 13] on div "AH" at bounding box center [950, 12] width 18 height 18
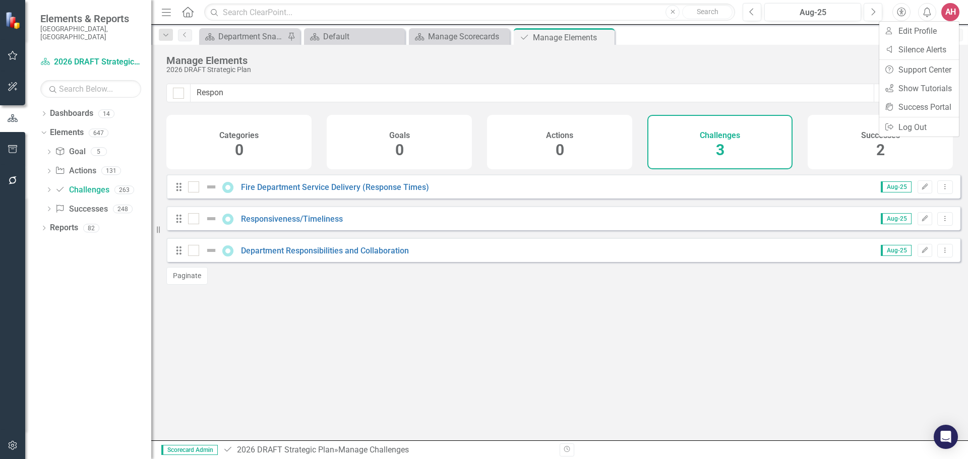
click at [564, 346] on div "Looks like you don't have any Challenges set up yet. Why don't you add an Chall…" at bounding box center [563, 294] width 794 height 241
click at [954, 14] on div "AH" at bounding box center [950, 12] width 18 height 18
click at [907, 124] on link "Logout Log Out" at bounding box center [919, 127] width 80 height 19
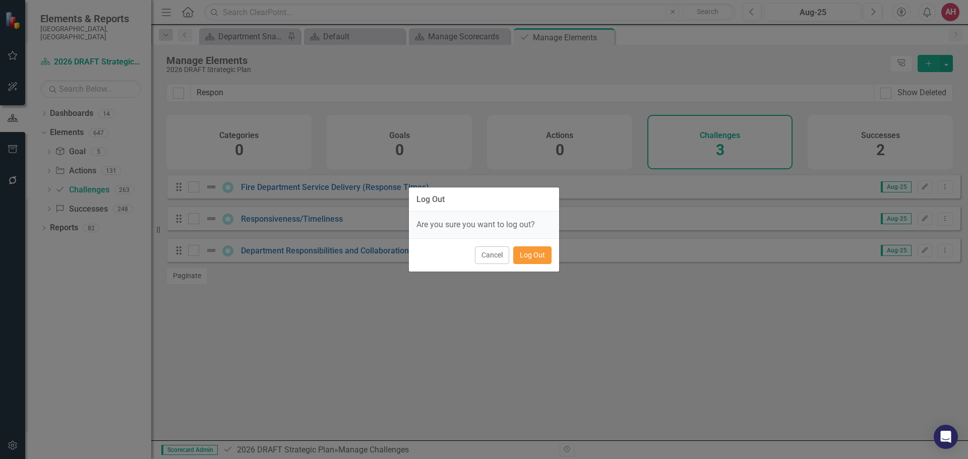
click at [532, 254] on button "Log Out" at bounding box center [532, 256] width 38 height 18
